Goal: Information Seeking & Learning: Find specific fact

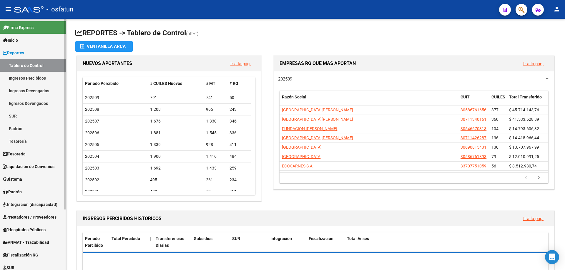
click at [33, 78] on link "Ingresos Percibidos" at bounding box center [33, 78] width 66 height 13
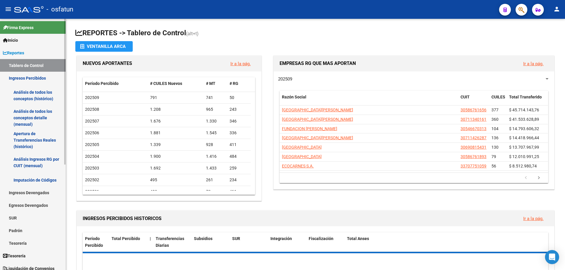
click at [33, 118] on link "Análisis de todos los conceptos detalle (mensual)" at bounding box center [33, 118] width 66 height 22
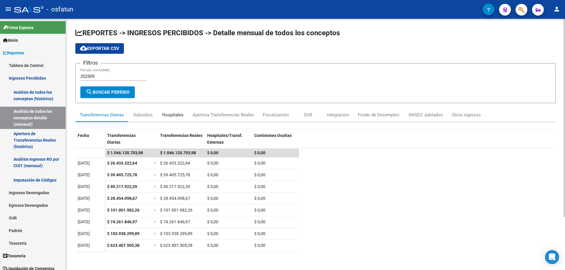
click at [163, 113] on div "Hospitales" at bounding box center [172, 115] width 21 height 6
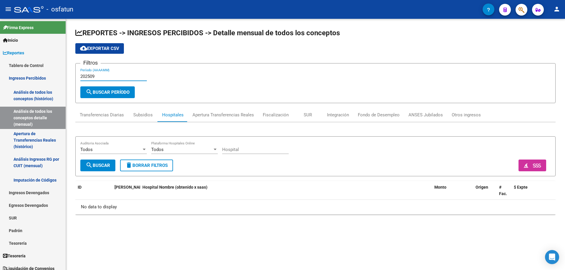
click at [101, 79] on input "202509" at bounding box center [113, 76] width 66 height 5
click at [111, 76] on input "202506" at bounding box center [113, 76] width 66 height 5
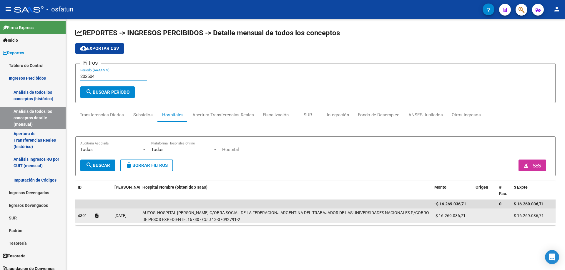
type input "202504"
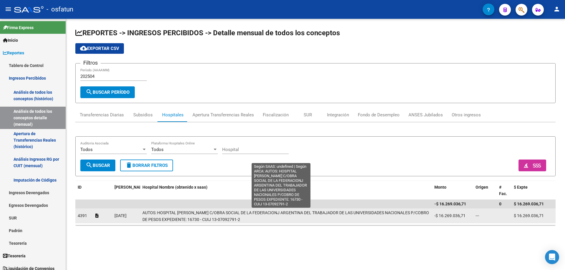
scroll to position [0, 0]
drag, startPoint x: 146, startPoint y: 213, endPoint x: 258, endPoint y: 218, distance: 112.5
click at [258, 218] on span "AUTOS: HOSPITAL [PERSON_NAME] C/OBRA SOCIAL DE LA FEDERACIONJ ARGENTINA DEL TRA…" at bounding box center [285, 214] width 286 height 11
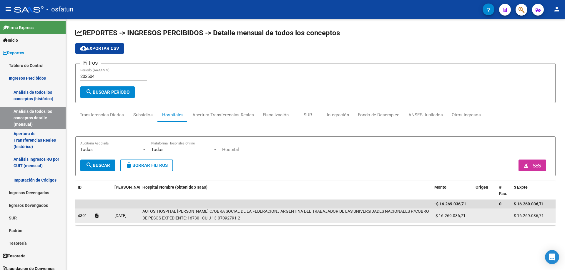
click at [258, 218] on span "AUTOS: HOSPITAL [PERSON_NAME] C/OBRA SOCIAL DE LA FEDERACIONJ ARGENTINA DEL TRA…" at bounding box center [285, 214] width 286 height 11
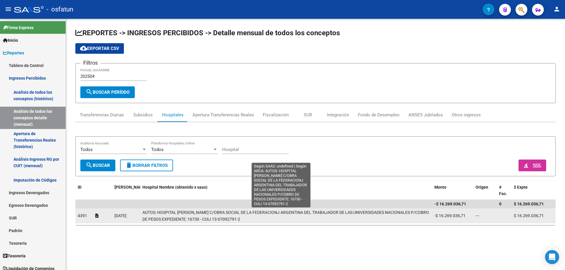
click at [207, 210] on span "AUTOS: HOSPITAL [PERSON_NAME] C/OBRA SOCIAL DE LA FEDERACIONJ ARGENTINA DEL TRA…" at bounding box center [285, 215] width 286 height 11
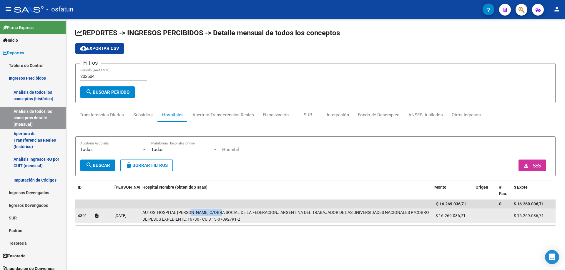
click at [207, 210] on span "AUTOS: HOSPITAL [PERSON_NAME] C/OBRA SOCIAL DE LA FEDERACIONJ ARGENTINA DEL TRA…" at bounding box center [285, 215] width 286 height 11
copy span "LAGOMAGGIORE"
drag, startPoint x: 263, startPoint y: 219, endPoint x: 142, endPoint y: 209, distance: 122.2
click at [142, 209] on datatable-body-cell "AUTOS: HOSPITAL [PERSON_NAME] C/OBRA SOCIAL DE LA FEDERACIONJ ARGENTINA DEL TRA…" at bounding box center [286, 216] width 292 height 14
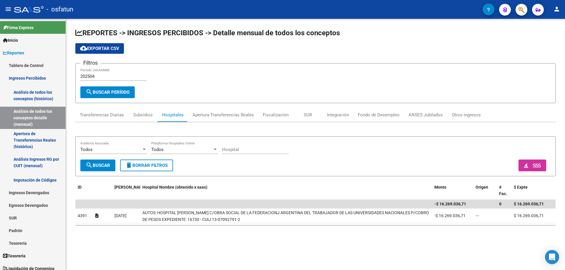
click at [177, 227] on div "Todos Auditoria Asociada Todos Plataforma Hospitales Online Hospital search Bus…" at bounding box center [315, 176] width 480 height 108
